Goal: Task Accomplishment & Management: Manage account settings

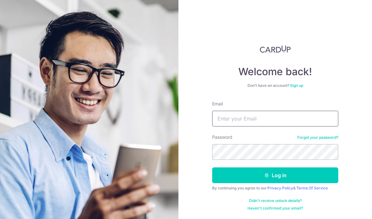
click at [270, 121] on input "Email" at bounding box center [275, 119] width 126 height 16
type input "Leesenghai1969@gmail.com"
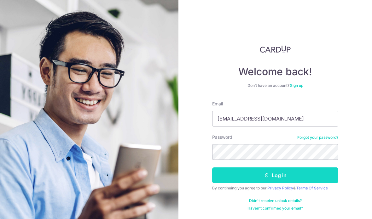
click at [297, 177] on button "Log in" at bounding box center [275, 176] width 126 height 16
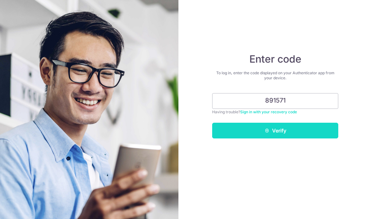
type input "891571"
click at [320, 130] on button "Verify" at bounding box center [275, 131] width 126 height 16
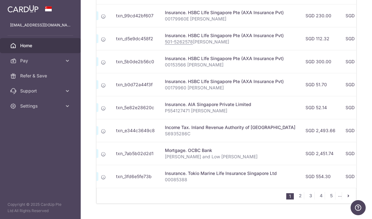
scroll to position [0, 65]
click at [301, 200] on link "2" at bounding box center [300, 196] width 8 height 8
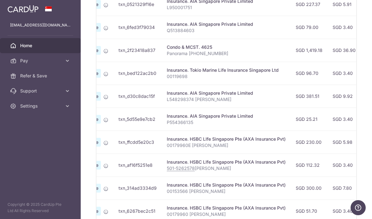
scroll to position [235, 0]
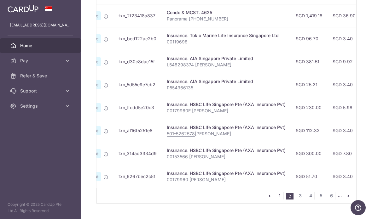
click at [281, 200] on link "1" at bounding box center [280, 196] width 8 height 8
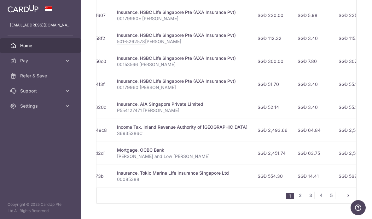
scroll to position [268, 0]
click at [303, 200] on link "2" at bounding box center [300, 196] width 8 height 8
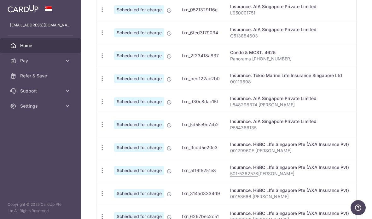
scroll to position [0, 0]
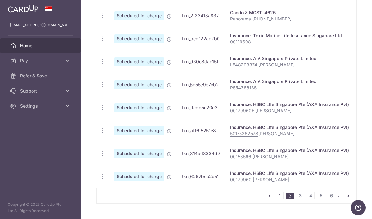
click at [283, 200] on link "1" at bounding box center [280, 196] width 8 height 8
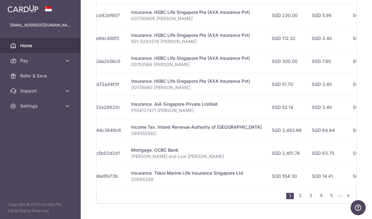
scroll to position [268, 0]
click at [303, 200] on link "2" at bounding box center [300, 196] width 8 height 8
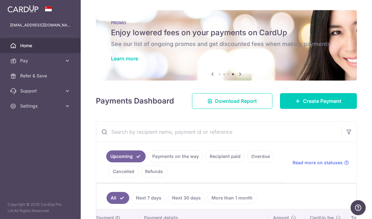
scroll to position [0, 0]
click at [0, 0] on icon "button" at bounding box center [0, 0] width 0 height 0
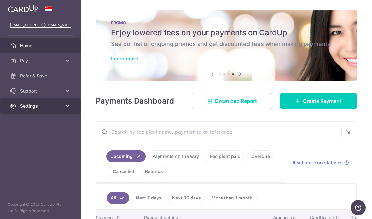
click at [51, 109] on link "Settings" at bounding box center [40, 106] width 81 height 15
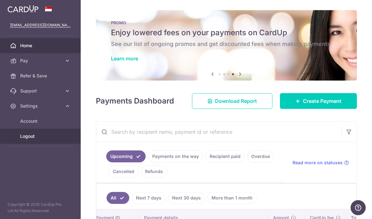
click at [47, 140] on link "Logout" at bounding box center [40, 136] width 81 height 15
